Goal: Task Accomplishment & Management: Manage account settings

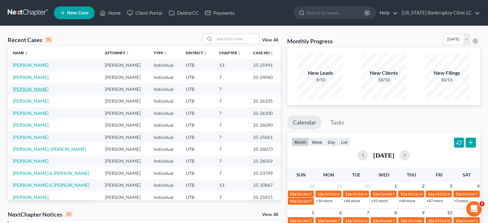
click at [31, 88] on link "[PERSON_NAME]" at bounding box center [31, 88] width 36 height 5
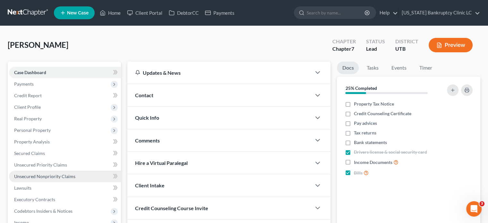
click at [52, 177] on span "Unsecured Nonpriority Claims" at bounding box center [44, 176] width 61 height 5
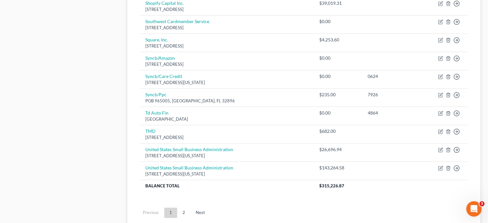
scroll to position [482, 0]
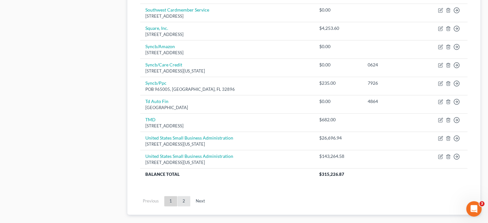
click at [184, 199] on link "2" at bounding box center [184, 201] width 13 height 10
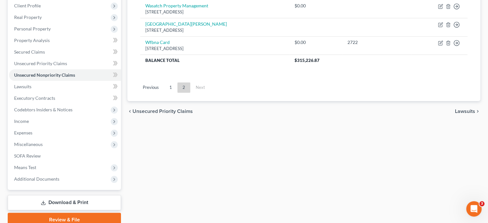
scroll to position [65, 0]
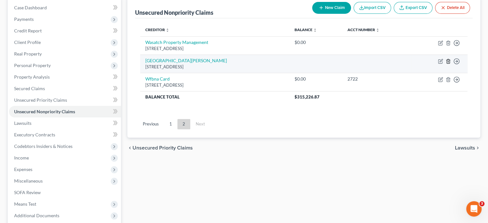
click at [448, 61] on icon "button" at bounding box center [448, 61] width 5 height 5
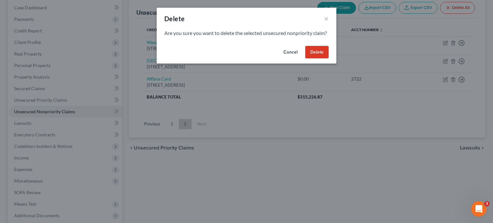
click at [316, 59] on button "Delete" at bounding box center [316, 52] width 23 height 13
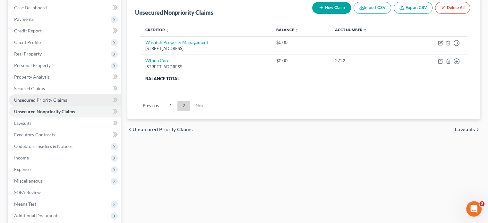
click at [53, 99] on span "Unsecured Priority Claims" at bounding box center [40, 99] width 53 height 5
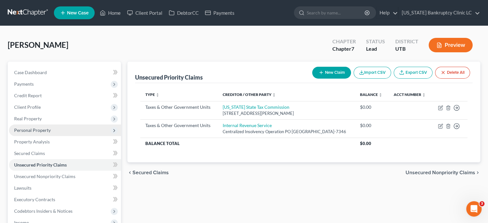
click at [51, 132] on span "Personal Property" at bounding box center [65, 131] width 112 height 12
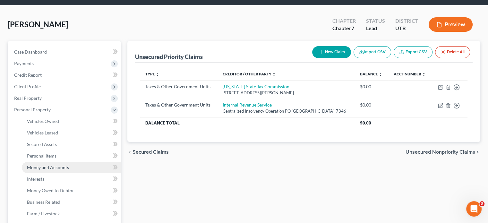
scroll to position [32, 0]
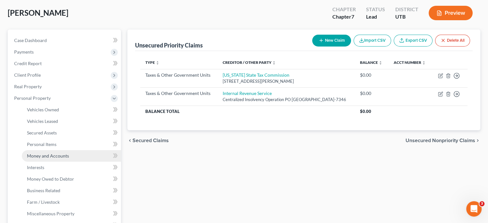
click at [50, 155] on span "Money and Accounts" at bounding box center [48, 155] width 42 height 5
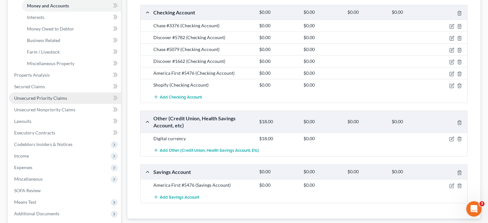
scroll to position [245, 0]
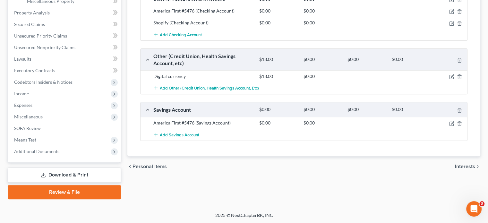
click at [67, 173] on link "Download & Print" at bounding box center [64, 175] width 113 height 15
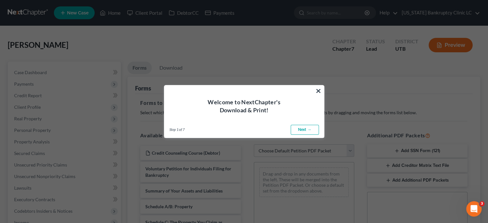
click at [306, 130] on link "Next →" at bounding box center [305, 130] width 28 height 10
select select "0"
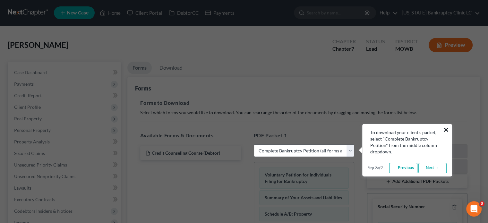
click at [448, 130] on button "×" at bounding box center [446, 130] width 6 height 10
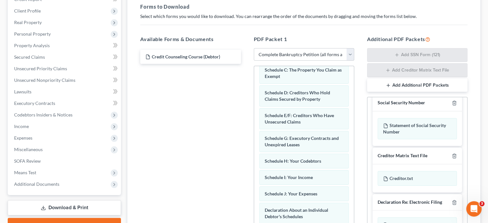
scroll to position [14, 0]
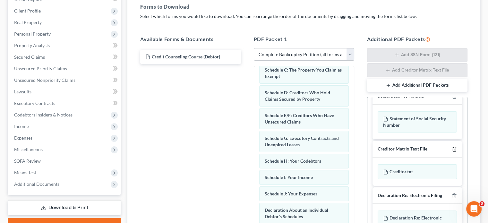
click at [452, 149] on icon "button" at bounding box center [454, 149] width 5 height 5
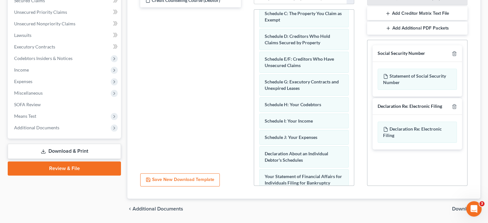
scroll to position [141, 0]
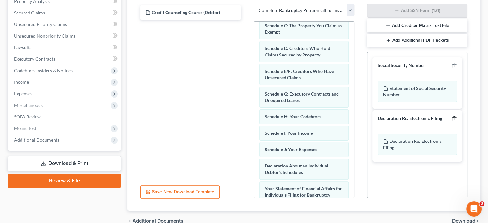
click at [454, 118] on line "button" at bounding box center [454, 118] width 0 height 1
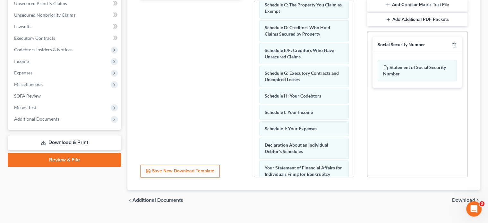
scroll to position [173, 0]
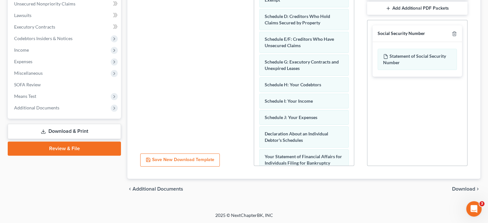
click at [465, 188] on span "Download" at bounding box center [463, 189] width 23 height 5
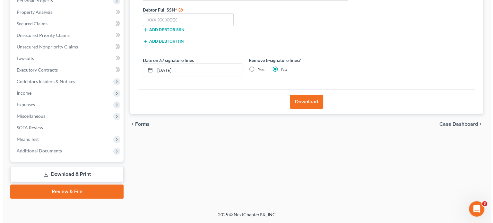
scroll to position [129, 0]
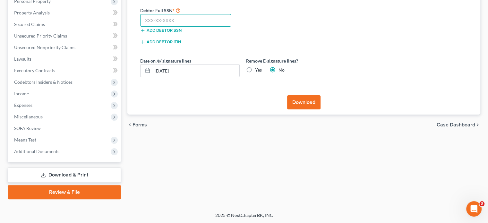
click at [180, 18] on input "text" at bounding box center [185, 20] width 91 height 13
type input "528-75-7582"
click at [303, 104] on button "Download" at bounding box center [303, 102] width 33 height 14
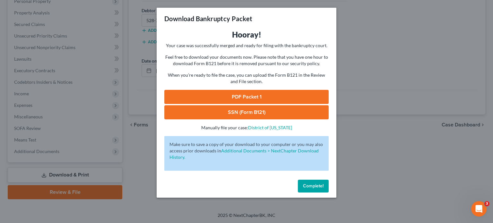
click at [245, 96] on link "PDF Packet 1" at bounding box center [246, 97] width 164 height 14
click at [243, 109] on link "SSN (Form B121)" at bounding box center [246, 112] width 164 height 14
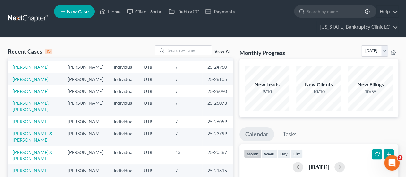
scroll to position [140, 0]
click at [184, 52] on input "search" at bounding box center [189, 50] width 45 height 9
type input "[PERSON_NAME]"
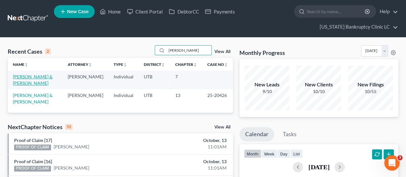
click at [28, 74] on link "[PERSON_NAME] & [PERSON_NAME]" at bounding box center [33, 80] width 40 height 12
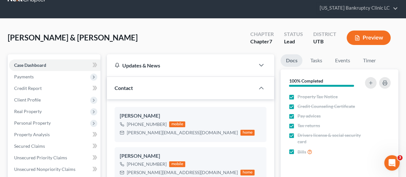
scroll to position [32, 0]
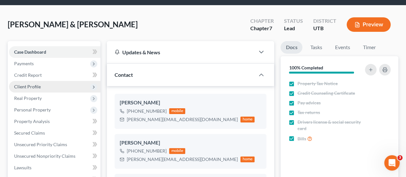
click at [49, 84] on span "Client Profile" at bounding box center [54, 87] width 91 height 12
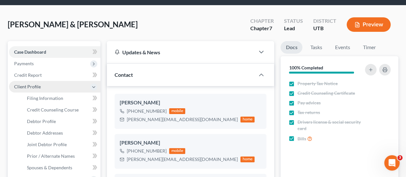
scroll to position [96, 0]
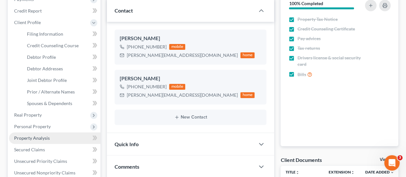
click at [45, 136] on span "Property Analysis" at bounding box center [32, 137] width 36 height 5
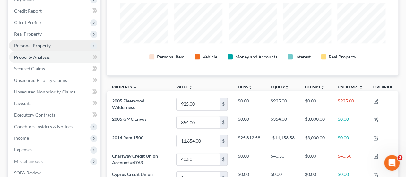
click at [46, 43] on span "Personal Property" at bounding box center [32, 45] width 37 height 5
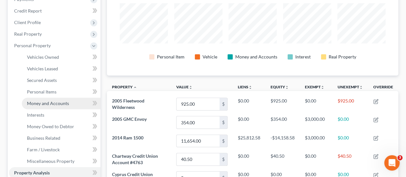
click at [44, 100] on link "Money and Accounts" at bounding box center [61, 104] width 79 height 12
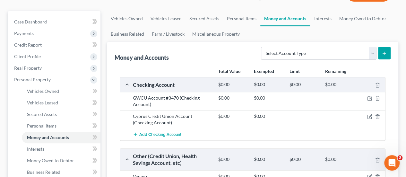
scroll to position [64, 0]
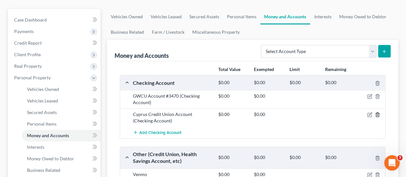
click at [377, 115] on icon "button" at bounding box center [377, 114] width 5 height 5
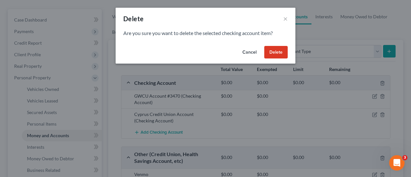
click at [274, 52] on button "Delete" at bounding box center [275, 52] width 23 height 13
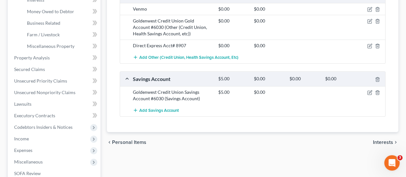
scroll to position [225, 0]
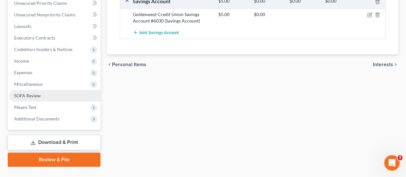
click at [39, 94] on span "SOFA Review" at bounding box center [27, 95] width 27 height 5
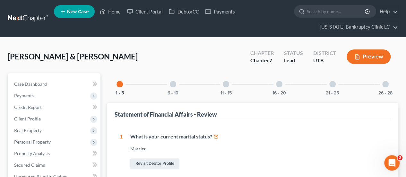
click at [280, 84] on div at bounding box center [279, 84] width 6 height 6
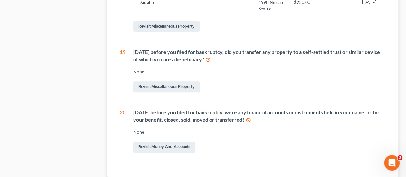
scroll to position [353, 0]
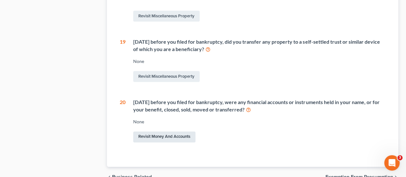
click at [153, 142] on link "Revisit Money and Accounts" at bounding box center [164, 136] width 62 height 11
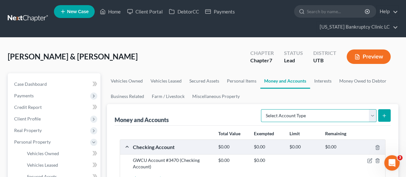
click at [369, 114] on select "Select Account Type Brokerage Cash on Hand Certificates of Deposit Checking Acc…" at bounding box center [319, 115] width 116 height 13
select select "checking"
click at [263, 109] on select "Select Account Type Brokerage Cash on Hand Certificates of Deposit Checking Acc…" at bounding box center [319, 115] width 116 height 13
click at [385, 114] on icon "submit" at bounding box center [384, 115] width 5 height 5
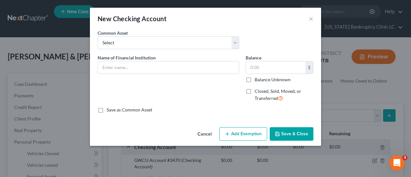
click at [255, 91] on label "Closed, Sold, Moved, or Transferred" at bounding box center [284, 95] width 59 height 14
click at [257, 91] on input "Closed, Sold, Moved, or Transferred" at bounding box center [259, 90] width 4 height 4
checkbox input "true"
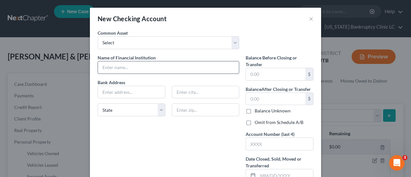
click at [165, 66] on input "text" at bounding box center [168, 67] width 141 height 12
type input "Cyprus Credit Union"
click at [258, 109] on label "Balance Unknown" at bounding box center [273, 111] width 36 height 6
click at [258, 109] on input "Balance Unknown" at bounding box center [259, 110] width 4 height 4
checkbox input "true"
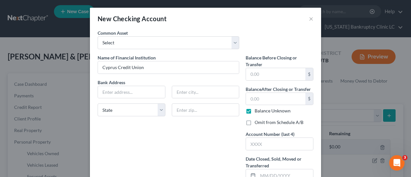
type input "0.00"
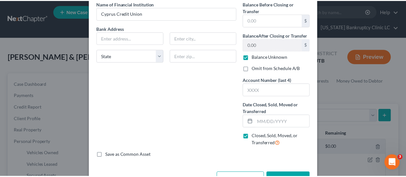
scroll to position [64, 0]
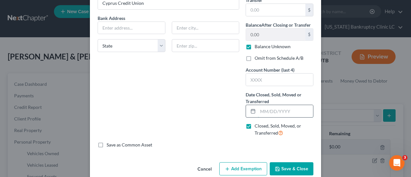
click at [271, 112] on input "text" at bounding box center [285, 111] width 55 height 12
click at [285, 169] on button "Save & Close" at bounding box center [292, 168] width 44 height 13
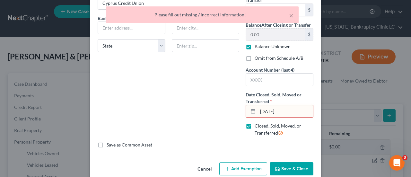
click at [181, 124] on div "Name of Financial Institution * Cyprus Credit Union Bank Address State [US_STAT…" at bounding box center [168, 66] width 148 height 152
click at [286, 111] on input "[DATE]" at bounding box center [285, 111] width 55 height 12
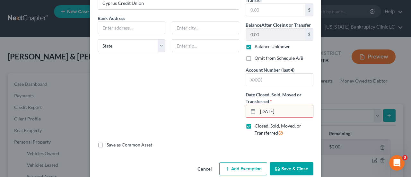
click at [281, 164] on button "Save & Close" at bounding box center [292, 168] width 44 height 13
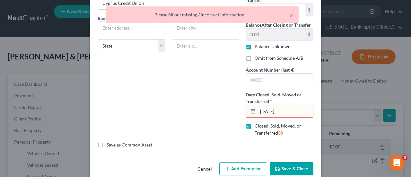
click at [285, 109] on input "[DATE]" at bounding box center [285, 111] width 55 height 12
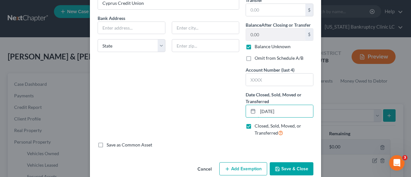
type input "[DATE]"
click at [282, 168] on button "Save & Close" at bounding box center [292, 168] width 44 height 13
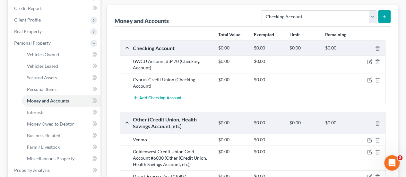
scroll to position [96, 0]
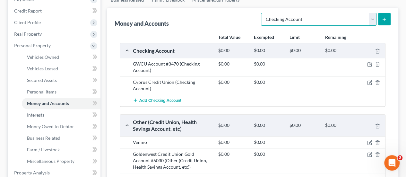
click at [371, 19] on select "Select Account Type Brokerage Cash on Hand Certificates of Deposit Checking Acc…" at bounding box center [319, 19] width 116 height 13
click at [206, 35] on div "Total Value Exempted Limit Remaining" at bounding box center [253, 37] width 272 height 11
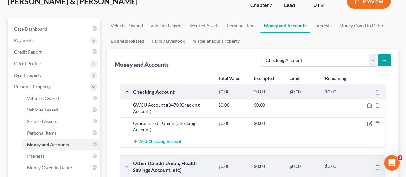
scroll to position [32, 0]
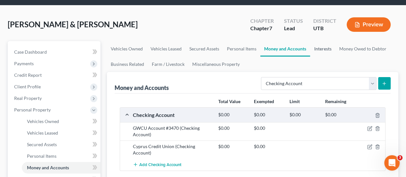
click at [322, 47] on link "Interests" at bounding box center [322, 48] width 25 height 15
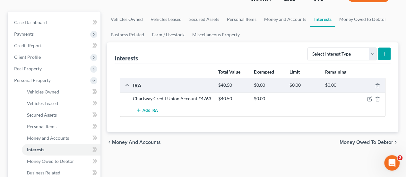
scroll to position [96, 0]
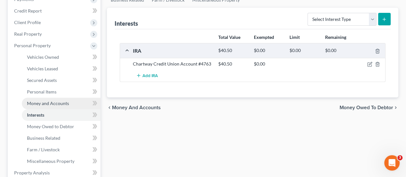
click at [59, 101] on span "Money and Accounts" at bounding box center [48, 102] width 42 height 5
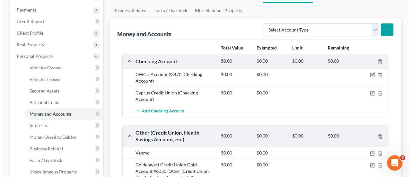
scroll to position [96, 0]
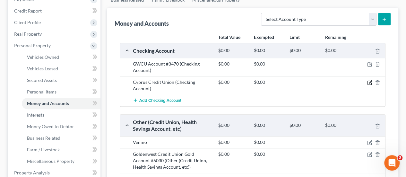
click at [370, 81] on icon "button" at bounding box center [370, 82] width 3 height 3
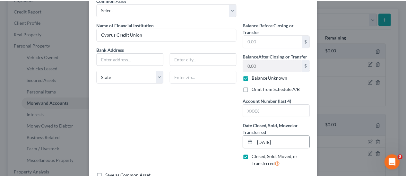
scroll to position [64, 0]
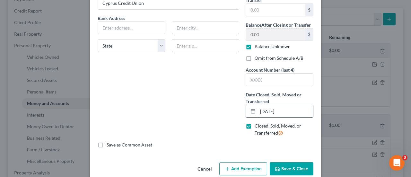
click at [269, 109] on input "[DATE]" at bounding box center [285, 111] width 55 height 12
type input "0"
type input "[DATE]"
click at [292, 167] on button "Save & Close" at bounding box center [292, 168] width 44 height 13
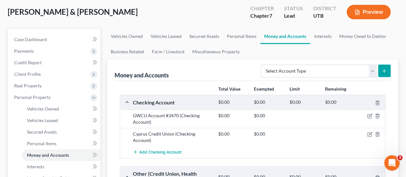
scroll to position [0, 0]
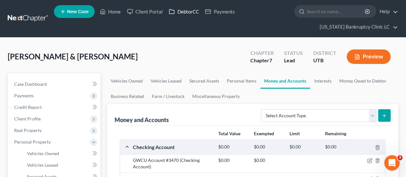
click at [180, 13] on link "DebtorCC" at bounding box center [184, 12] width 36 height 12
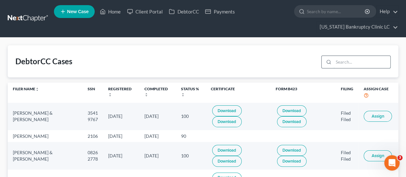
click at [360, 60] on input "search" at bounding box center [362, 62] width 57 height 12
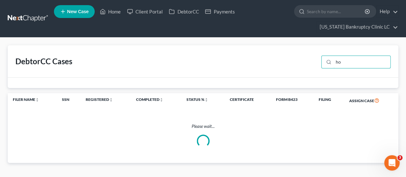
type input "h"
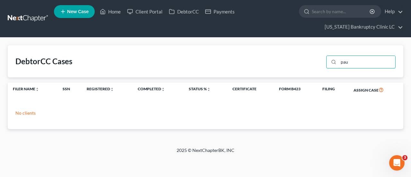
type input "[PERSON_NAME]"
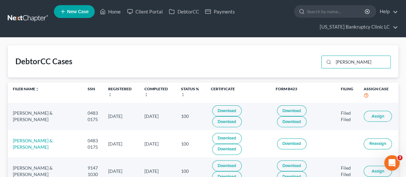
drag, startPoint x: 349, startPoint y: 62, endPoint x: 289, endPoint y: 62, distance: 59.7
click at [288, 63] on div "DebtorCC Cases [PERSON_NAME]" at bounding box center [203, 61] width 391 height 32
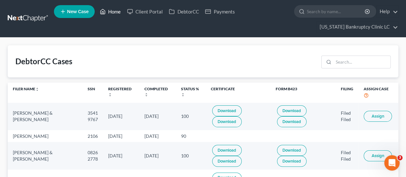
click at [117, 9] on link "Home" at bounding box center [110, 12] width 27 height 12
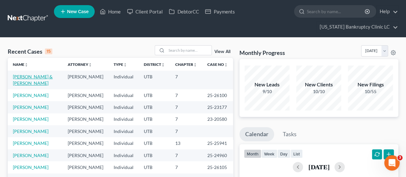
click at [35, 74] on link "[PERSON_NAME] & [PERSON_NAME]" at bounding box center [33, 80] width 40 height 12
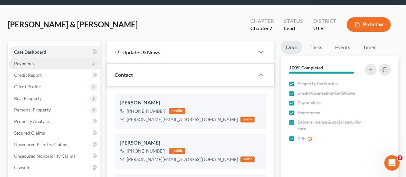
scroll to position [64, 0]
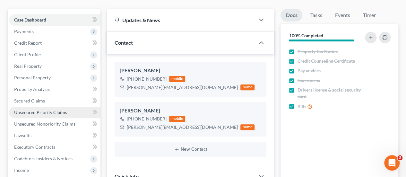
click at [66, 112] on link "Unsecured Priority Claims" at bounding box center [54, 113] width 91 height 12
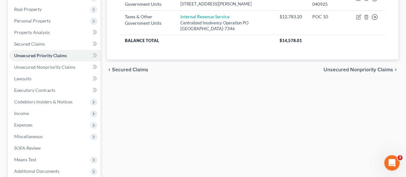
scroll to position [161, 0]
